Goal: Task Accomplishment & Management: Use online tool/utility

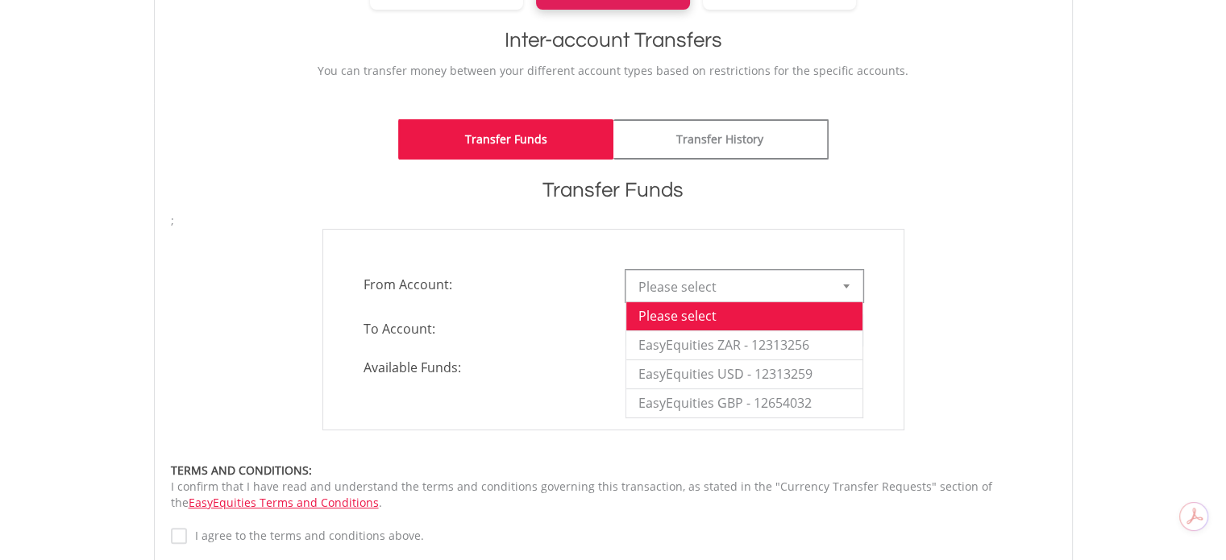
click at [766, 289] on span "Please select" at bounding box center [732, 287] width 188 height 32
click at [754, 343] on li "EasyEquities ZAR - 12313256" at bounding box center [744, 344] width 236 height 29
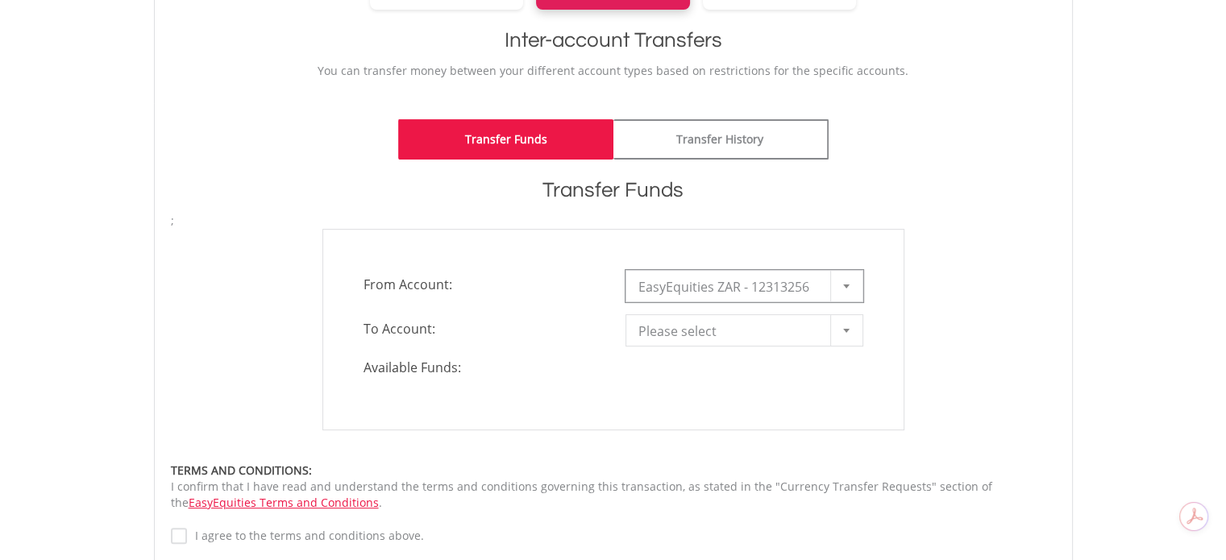
click at [702, 335] on span "Please select" at bounding box center [732, 331] width 188 height 32
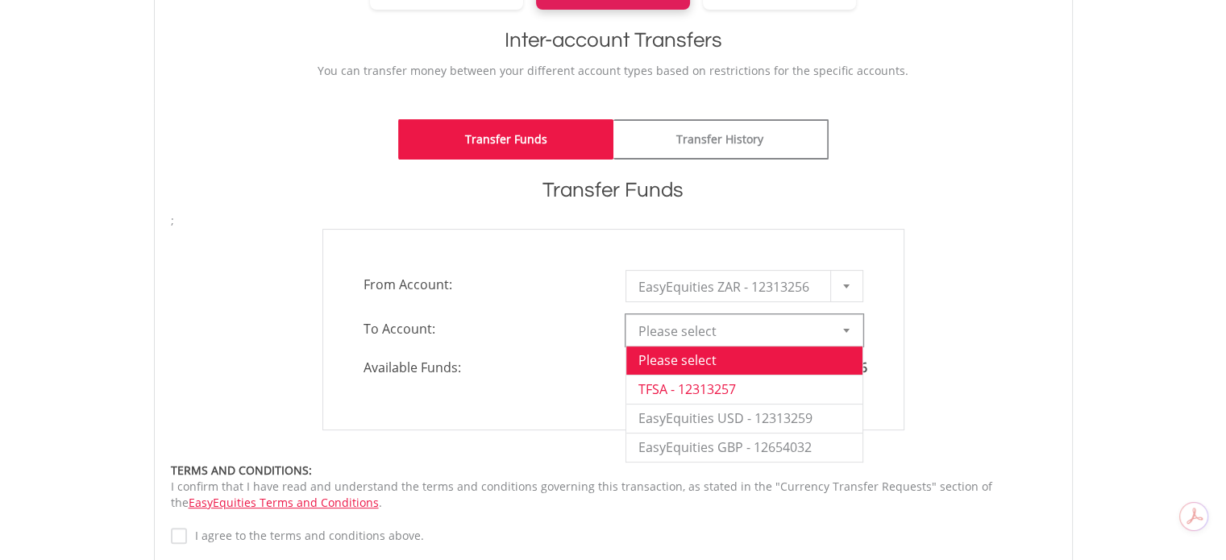
click at [700, 389] on li "TFSA - 12313257" at bounding box center [744, 389] width 236 height 29
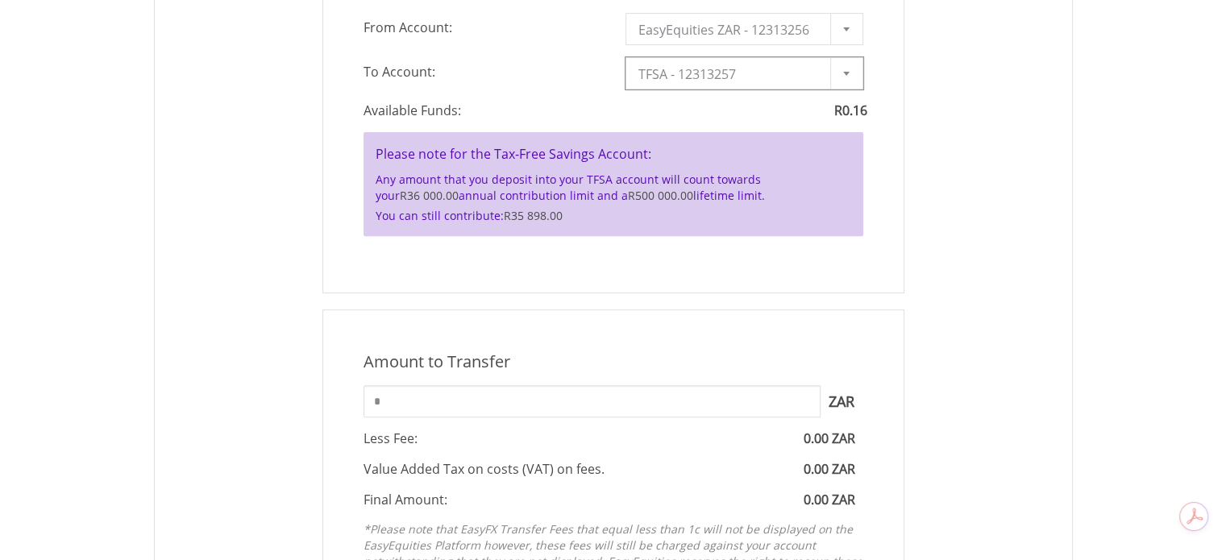
scroll to position [605, 0]
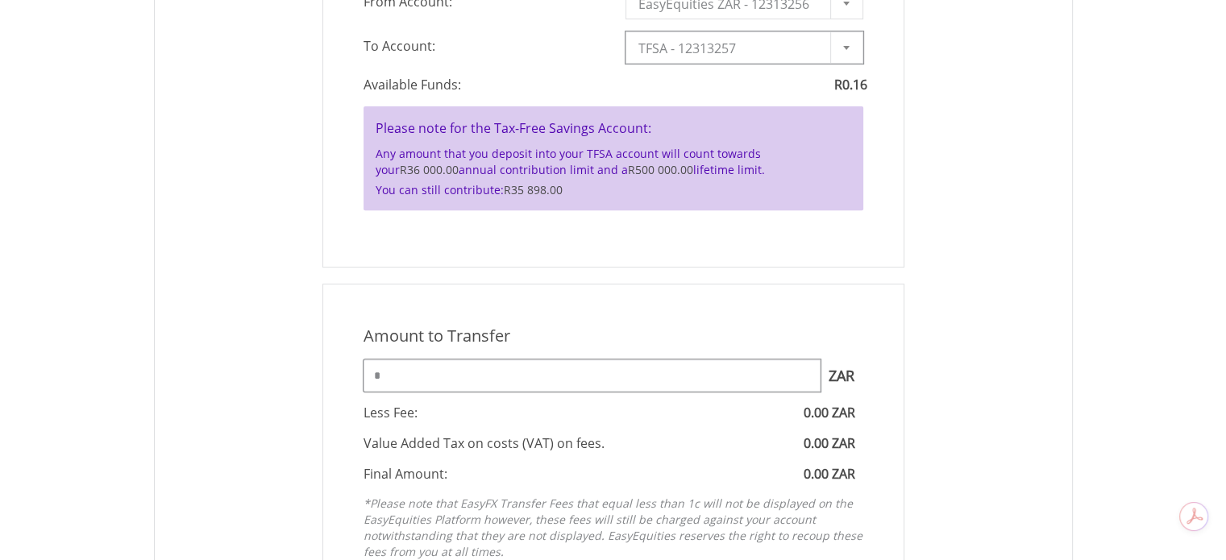
click at [476, 361] on input "*" at bounding box center [592, 376] width 457 height 32
type input "****"
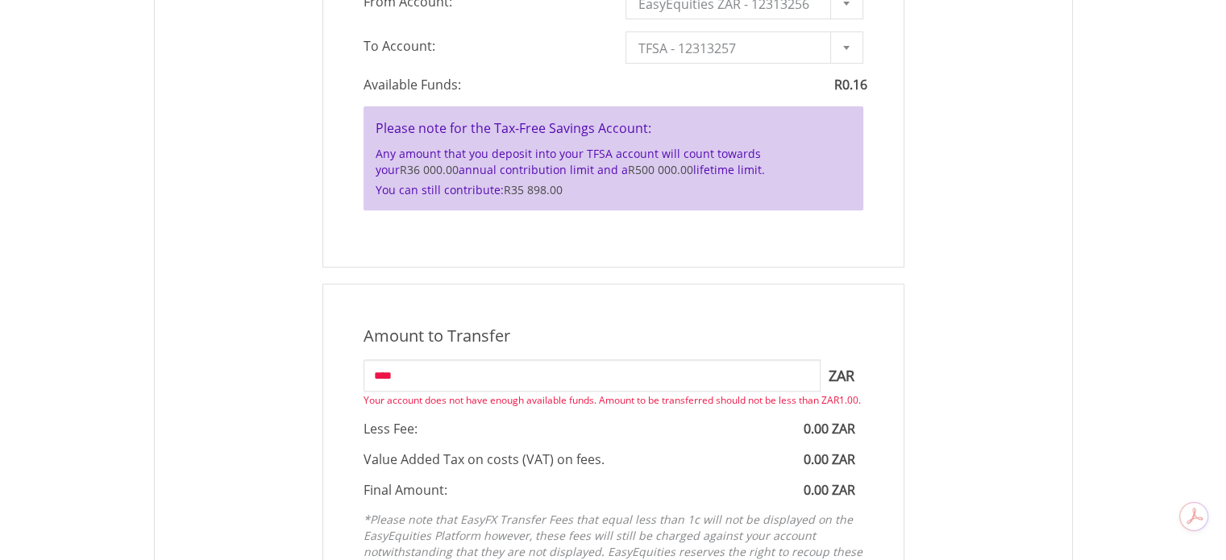
click at [132, 281] on body "My Investments Invest Now New Listings Sell My Recurring Investments Pending Or…" at bounding box center [613, 251] width 1226 height 1713
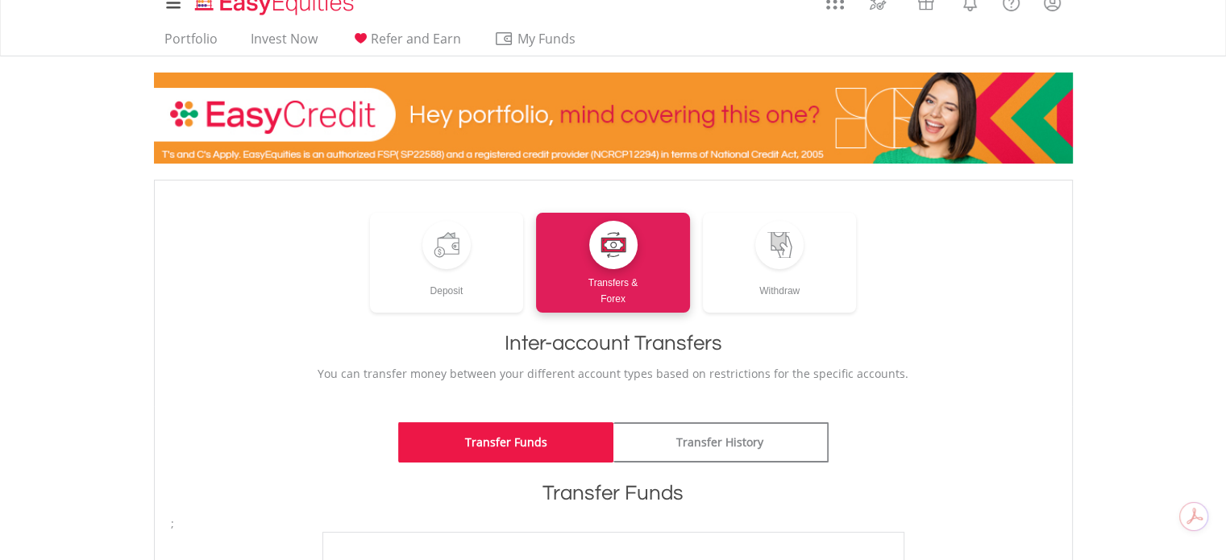
scroll to position [0, 0]
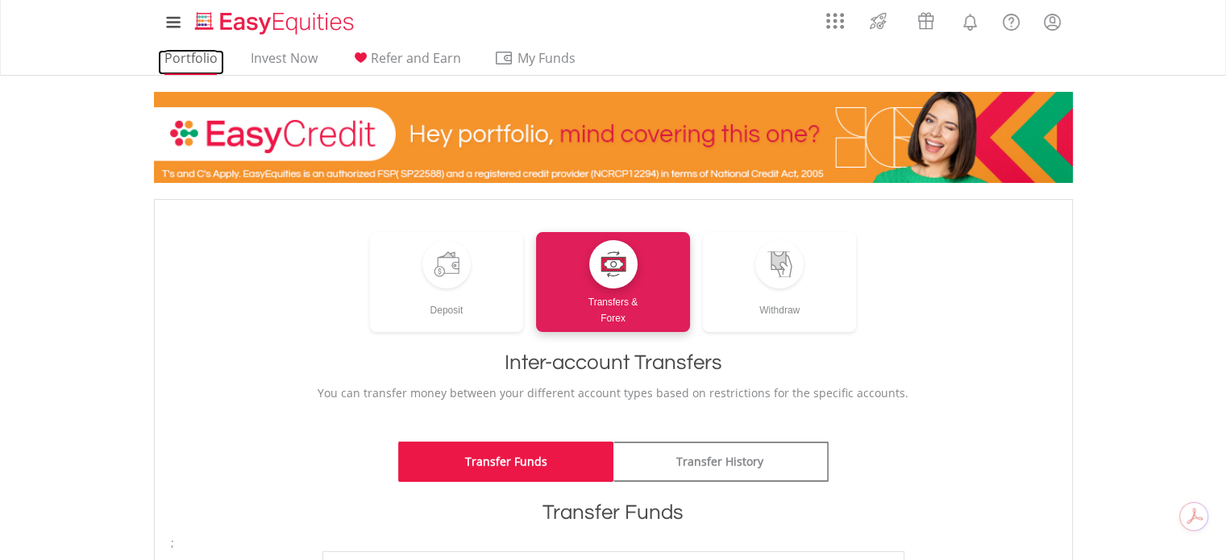
click at [192, 59] on link "Portfolio" at bounding box center [191, 62] width 66 height 25
